Goal: Obtain resource: Download file/media

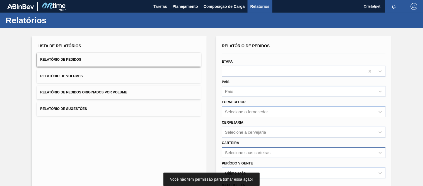
click at [234, 152] on div "Selecione suas carteiras" at bounding box center [304, 152] width 164 height 11
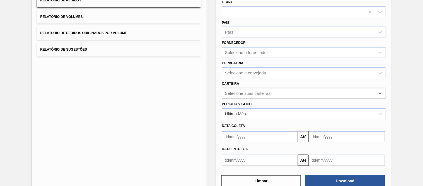
click at [235, 91] on div "Selecione suas carteiras" at bounding box center [247, 93] width 45 height 5
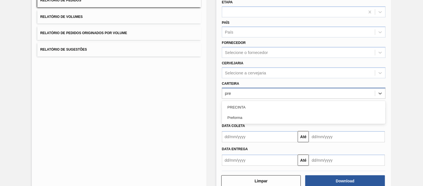
type input "pref"
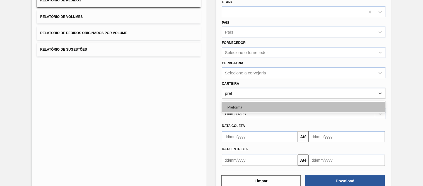
click at [249, 108] on div "Preforma" at bounding box center [304, 107] width 164 height 10
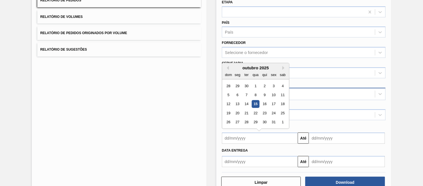
click at [244, 135] on input "text" at bounding box center [260, 137] width 76 height 11
type input "[DATE]"
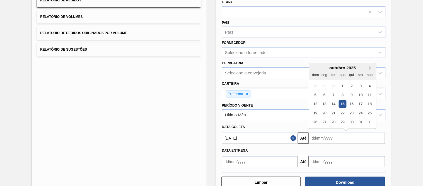
click at [324, 133] on input "text" at bounding box center [347, 137] width 76 height 11
click at [340, 142] on input "[DATE]" at bounding box center [347, 137] width 76 height 11
click at [359, 121] on div "31" at bounding box center [361, 122] width 8 height 8
type input "[DATE]"
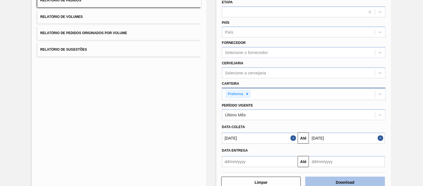
click at [336, 178] on button "Download" at bounding box center [345, 181] width 80 height 11
